Goal: Information Seeking & Learning: Check status

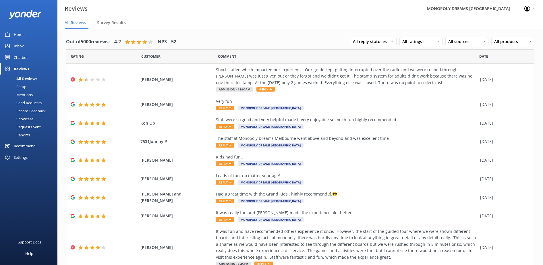
click at [20, 37] on div "Home" at bounding box center [19, 34] width 11 height 11
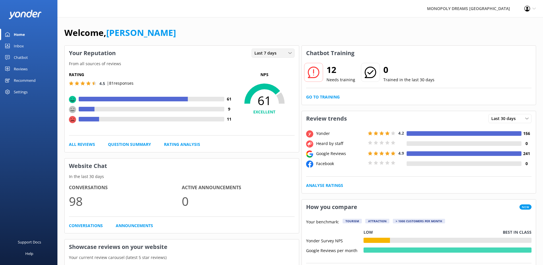
click at [267, 50] on span "Last 7 days" at bounding box center [267, 53] width 26 height 6
click at [274, 61] on link "Last 7 days" at bounding box center [277, 64] width 51 height 11
click at [278, 55] on span "Last 7 days" at bounding box center [267, 53] width 26 height 6
click at [280, 67] on link "Last 7 days" at bounding box center [277, 64] width 51 height 11
click at [280, 67] on div "Rating 4.5 | 81 responses 61 9 11 NPS 61 EXCELLENT All Reviews Question Summary…" at bounding box center [182, 109] width 234 height 85
